Goal: Information Seeking & Learning: Learn about a topic

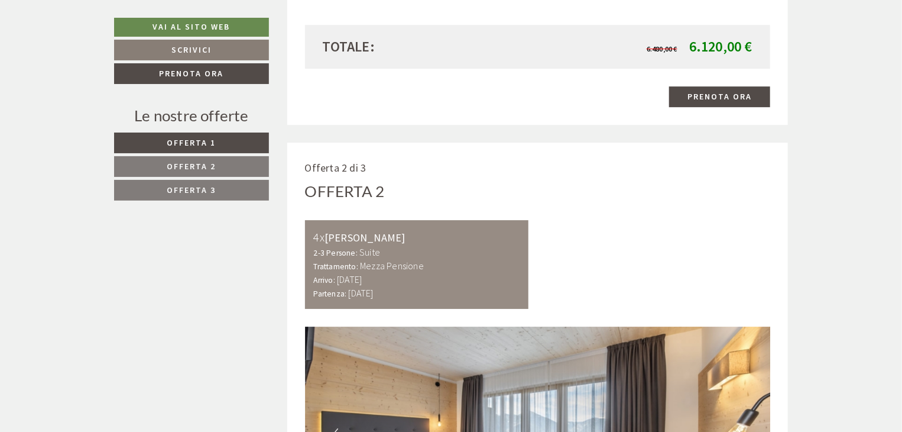
scroll to position [1714, 0]
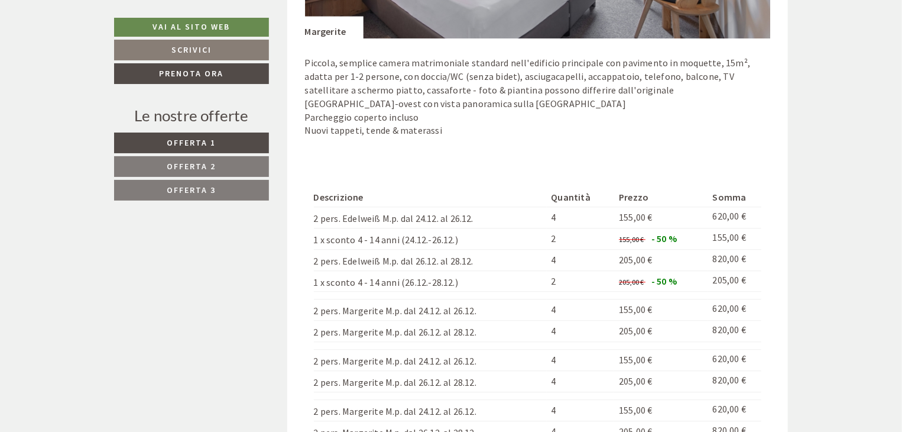
scroll to position [1537, 0]
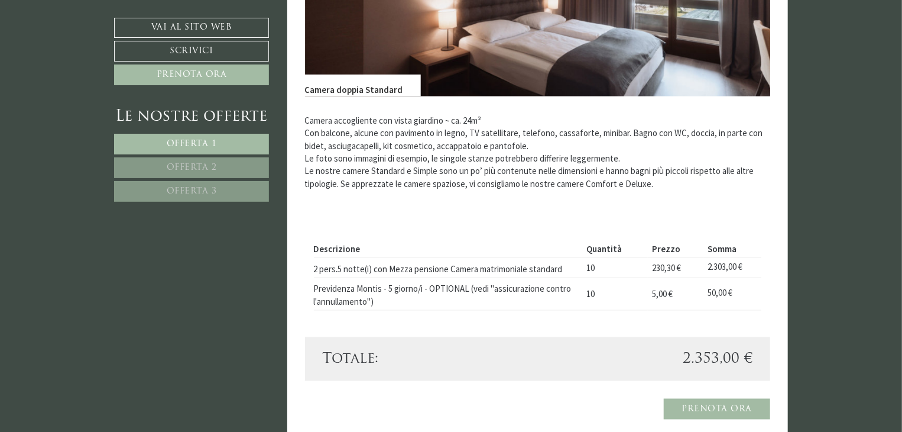
scroll to position [473, 0]
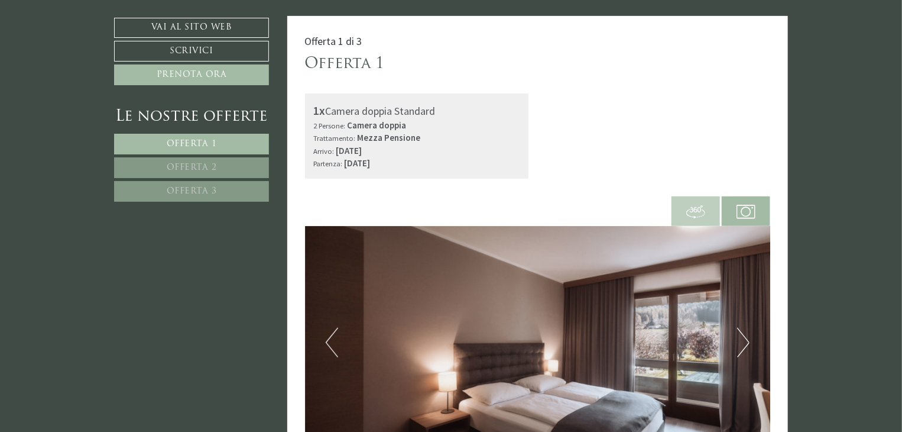
scroll to position [118, 0]
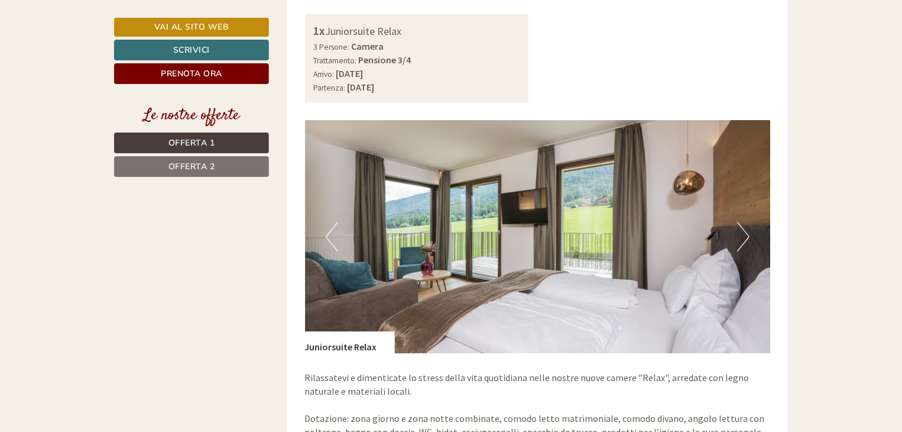
scroll to position [1537, 0]
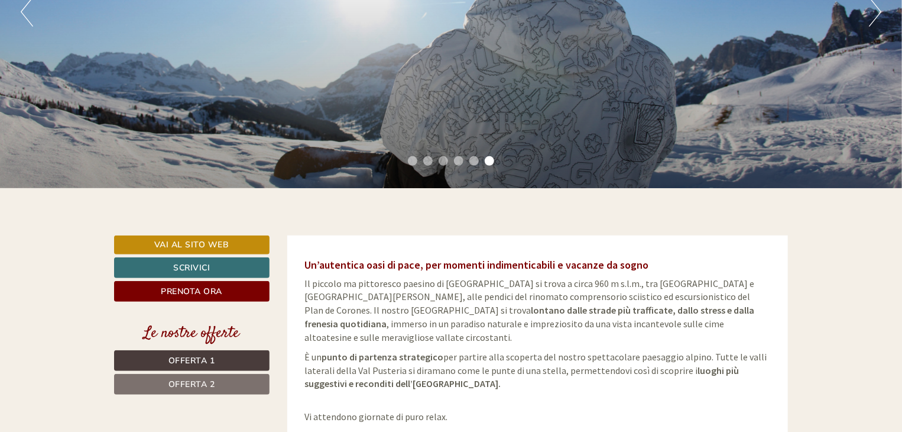
scroll to position [17, 0]
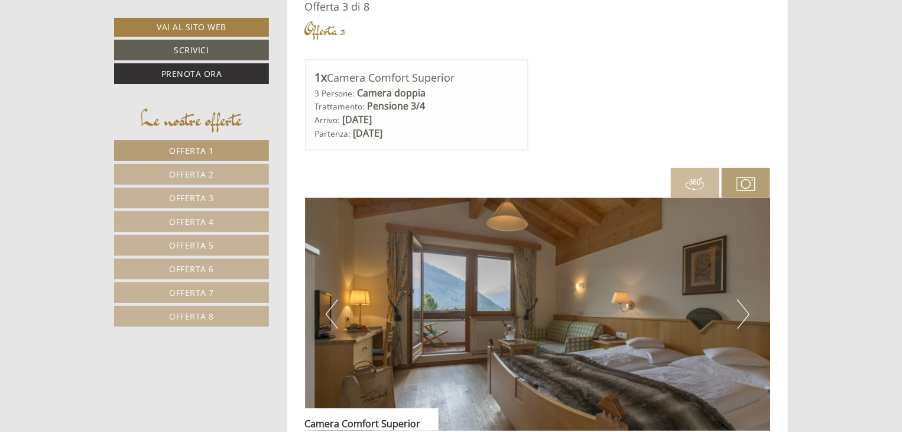
scroll to position [2311, 0]
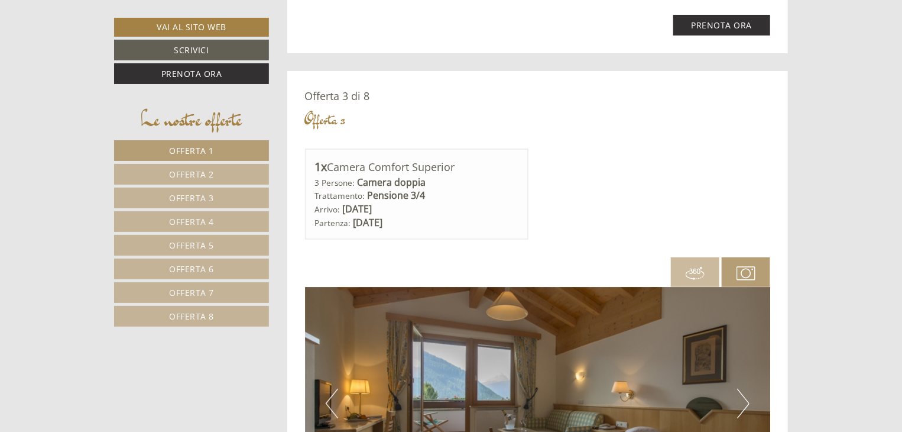
click at [185, 225] on span "Offerta 4" at bounding box center [191, 221] width 45 height 11
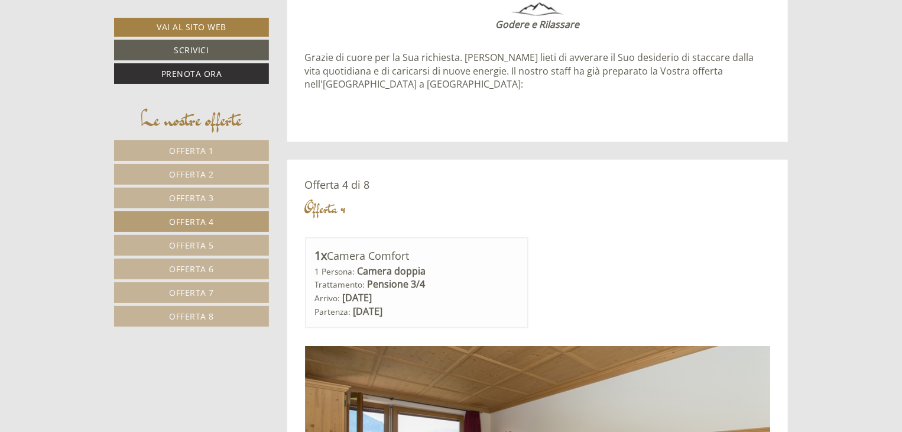
scroll to position [520, 0]
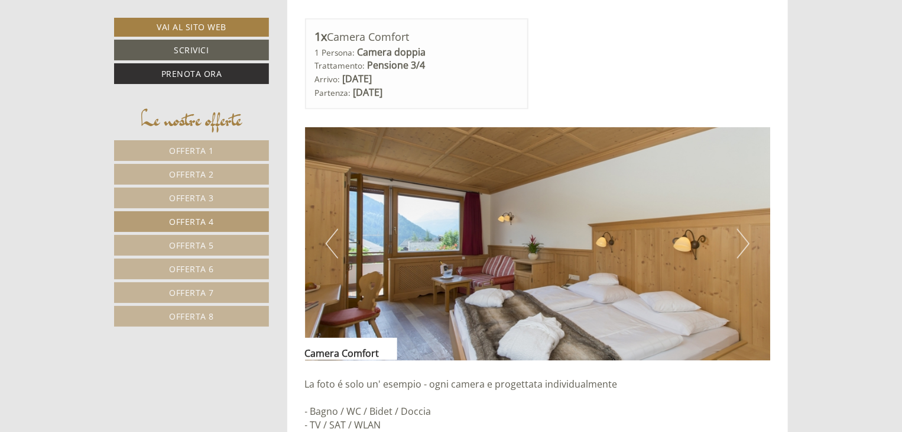
click at [183, 241] on span "Offerta 5" at bounding box center [191, 244] width 45 height 11
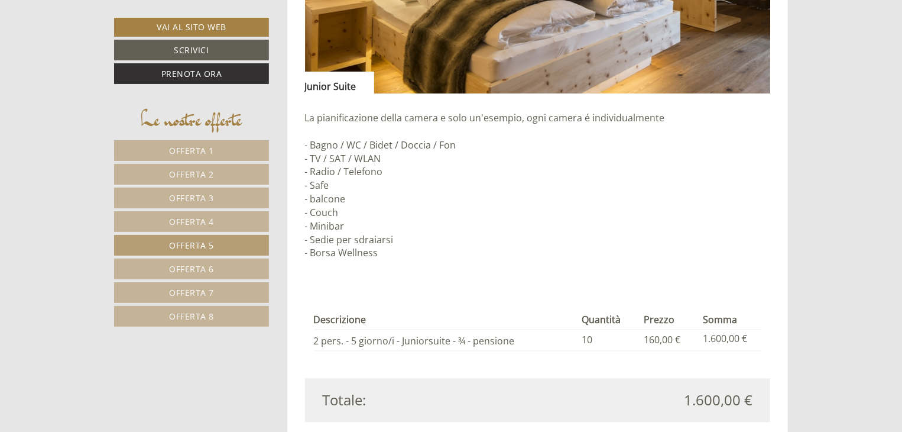
scroll to position [1170, 0]
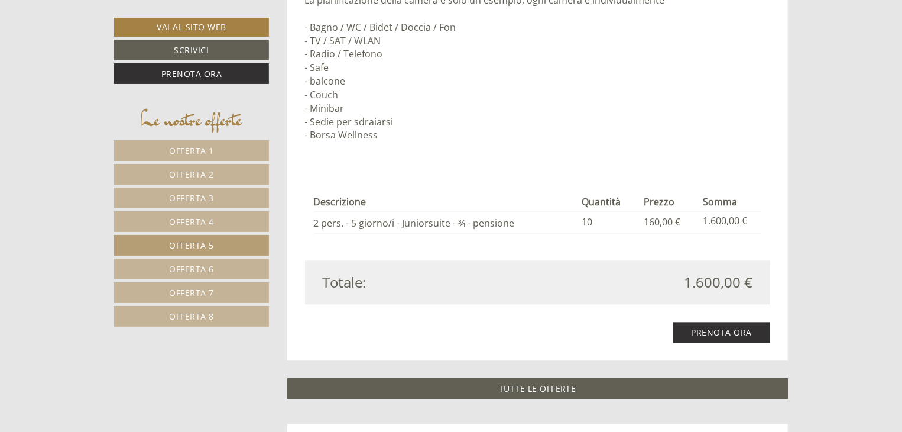
click at [229, 266] on link "Offerta 6" at bounding box center [191, 268] width 155 height 21
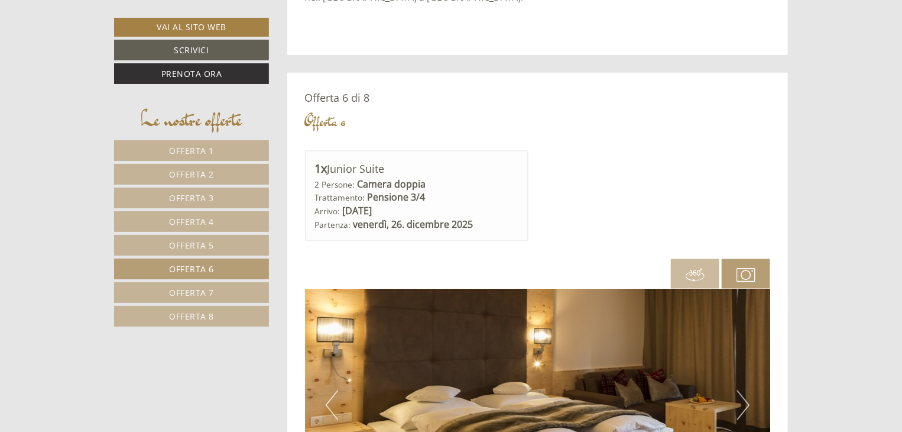
scroll to position [579, 0]
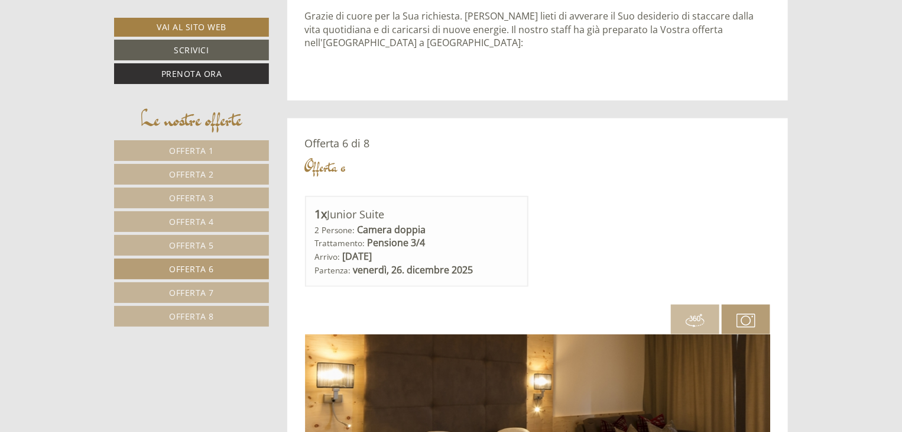
click at [199, 287] on span "Offerta 7" at bounding box center [191, 292] width 45 height 11
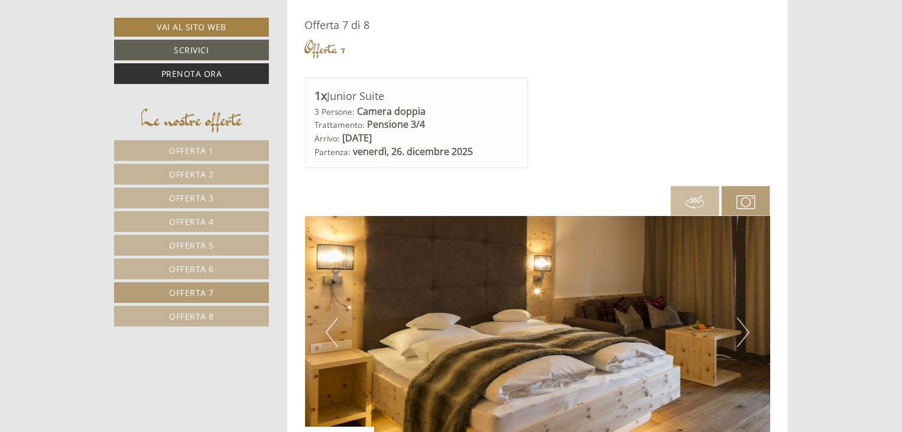
click at [231, 316] on link "Offerta 8" at bounding box center [191, 316] width 155 height 21
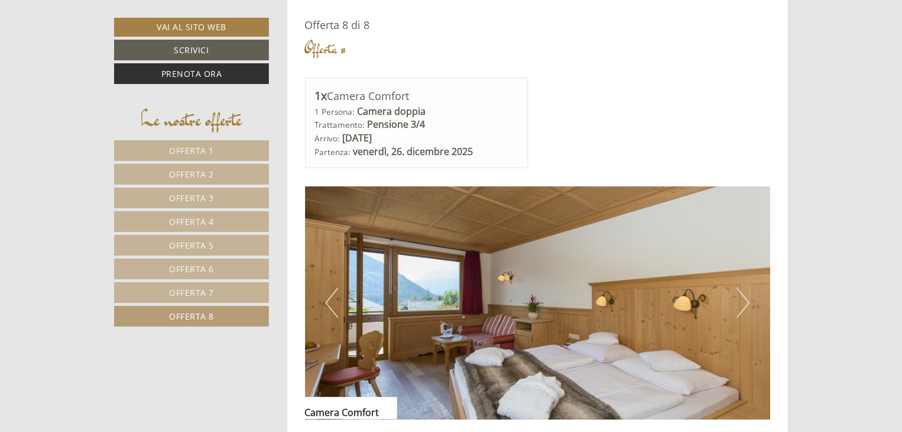
click at [195, 148] on span "Offerta 1" at bounding box center [191, 150] width 45 height 11
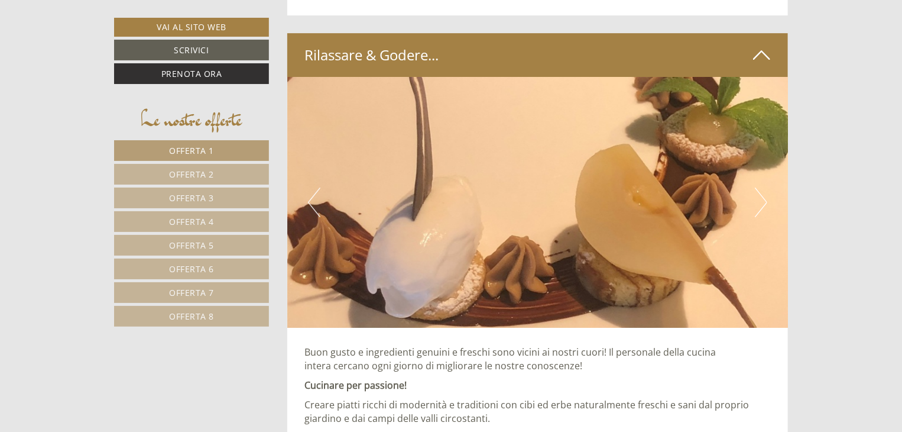
scroll to position [1820, 0]
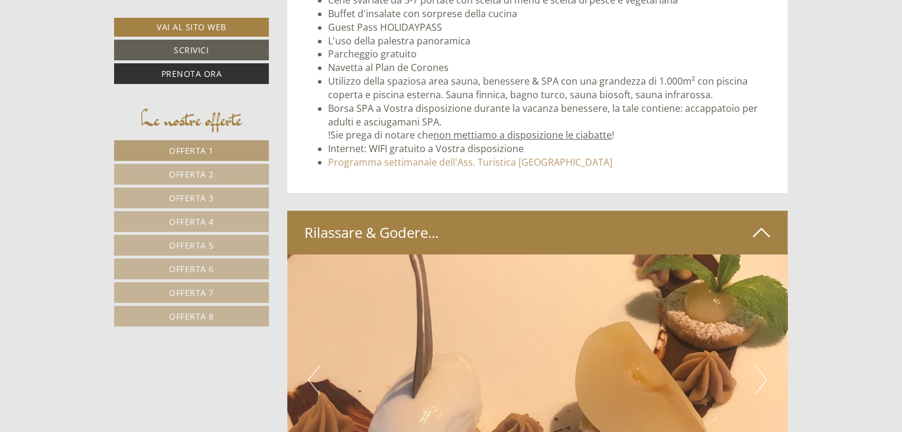
click at [244, 173] on link "Offerta 2" at bounding box center [191, 174] width 155 height 21
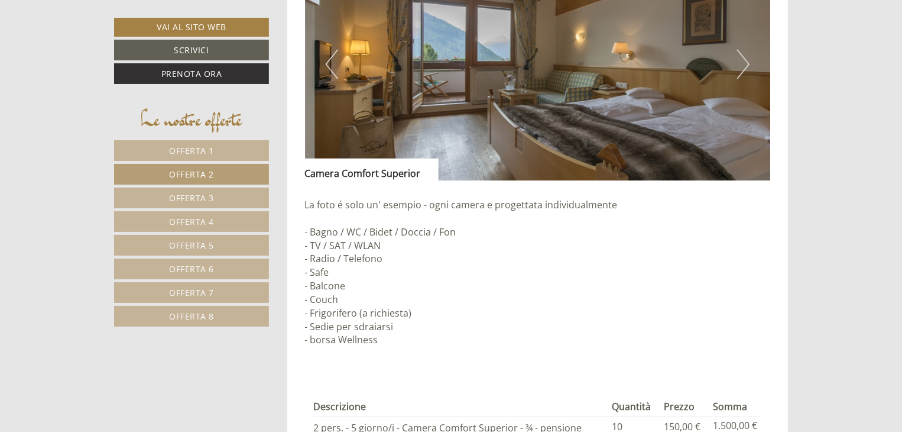
scroll to position [1170, 0]
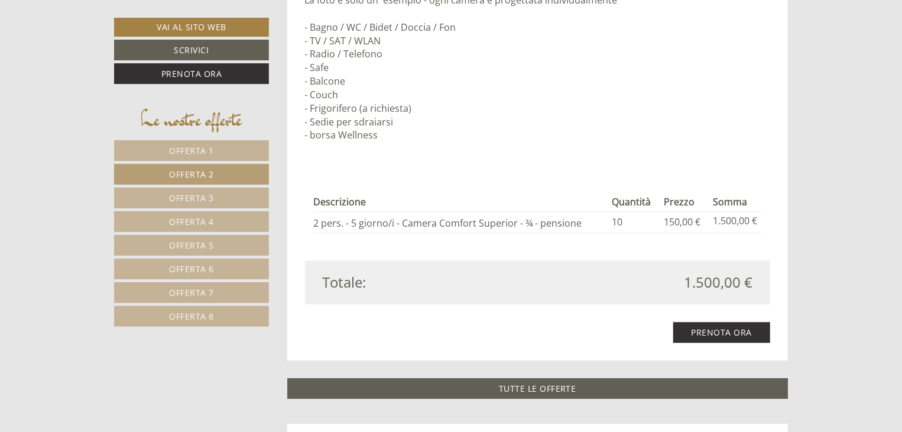
click at [183, 193] on span "Offerta 3" at bounding box center [191, 197] width 45 height 11
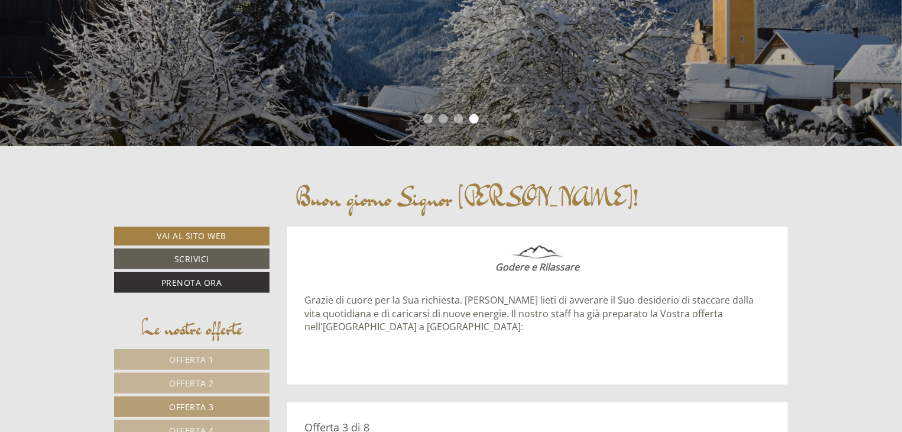
scroll to position [165, 0]
